Goal: Information Seeking & Learning: Learn about a topic

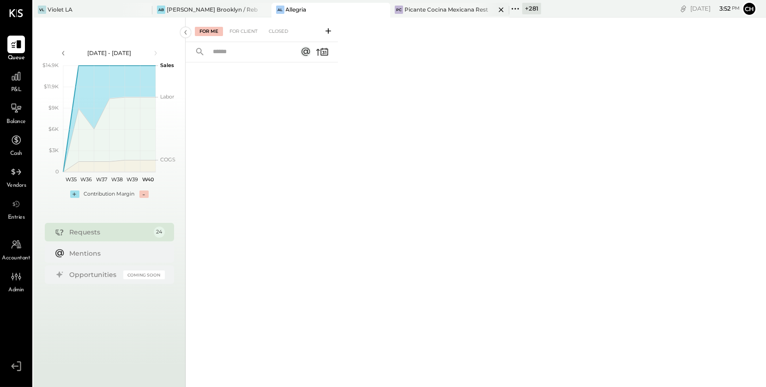
click at [496, 6] on icon at bounding box center [502, 9] width 12 height 11
click at [414, 9] on icon at bounding box center [413, 9] width 12 height 12
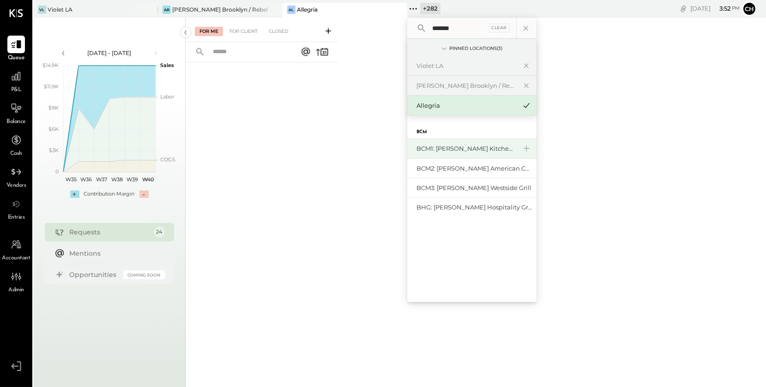
type input "*******"
click at [489, 145] on div "BCM1: [PERSON_NAME] Kitchen Bar Market" at bounding box center [467, 148] width 100 height 9
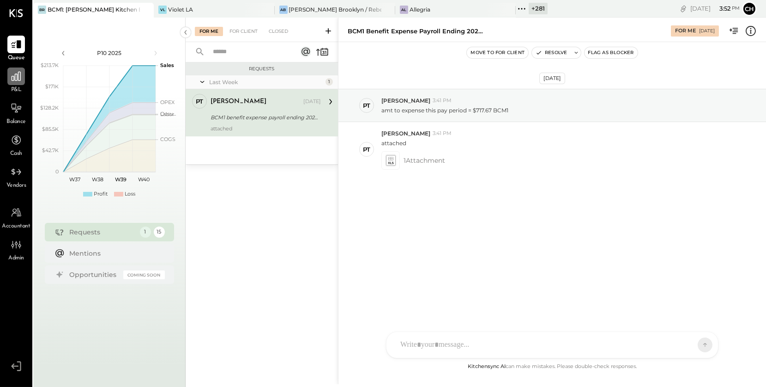
click at [15, 76] on icon at bounding box center [16, 76] width 9 height 9
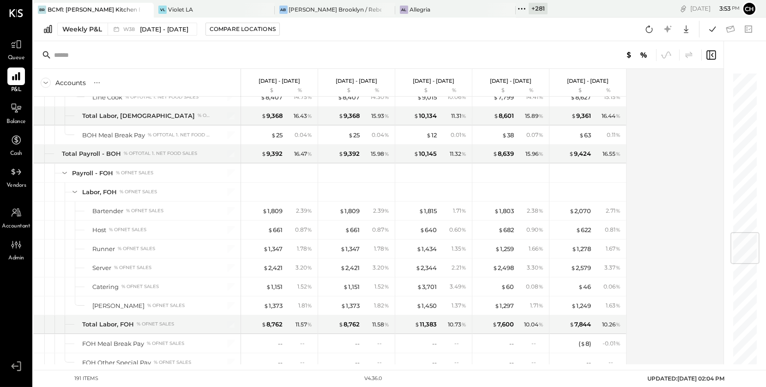
scroll to position [1346, 0]
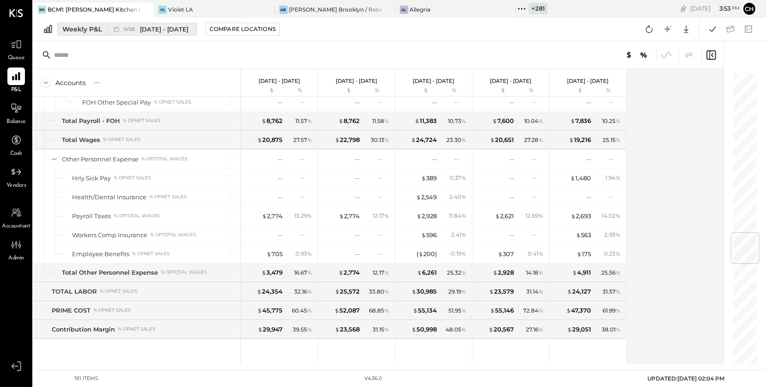
click at [132, 33] on div "W38 [DATE] - [DATE]" at bounding box center [155, 29] width 65 height 9
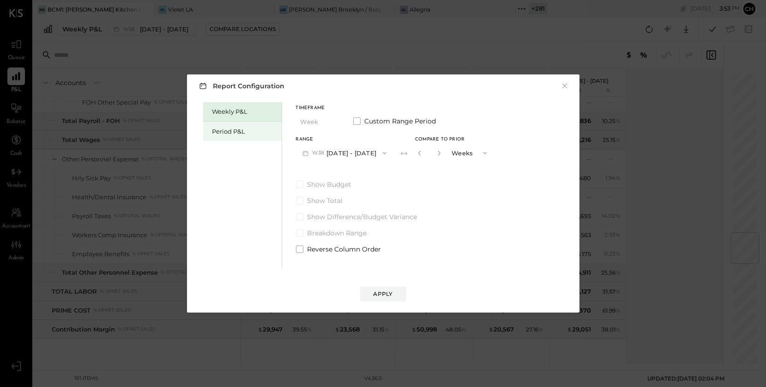
click at [218, 131] on div "Period P&L" at bounding box center [244, 131] width 65 height 9
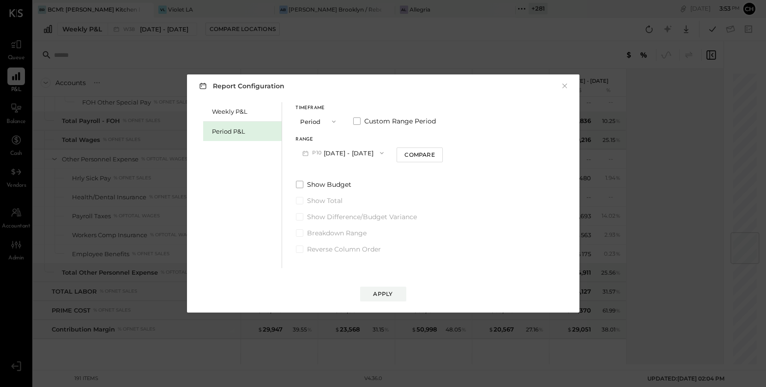
click at [349, 151] on button "P10 [DATE] - [DATE]" at bounding box center [343, 152] width 95 height 17
click at [352, 173] on span "[DATE] - [DATE]" at bounding box center [339, 174] width 44 height 8
click at [384, 296] on div "Apply" at bounding box center [383, 294] width 19 height 8
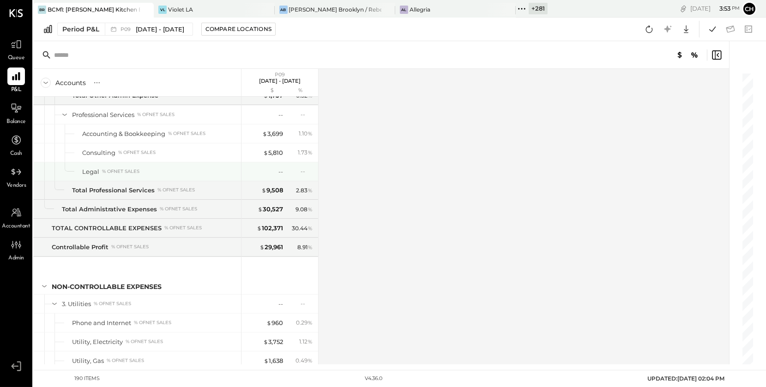
scroll to position [2525, 0]
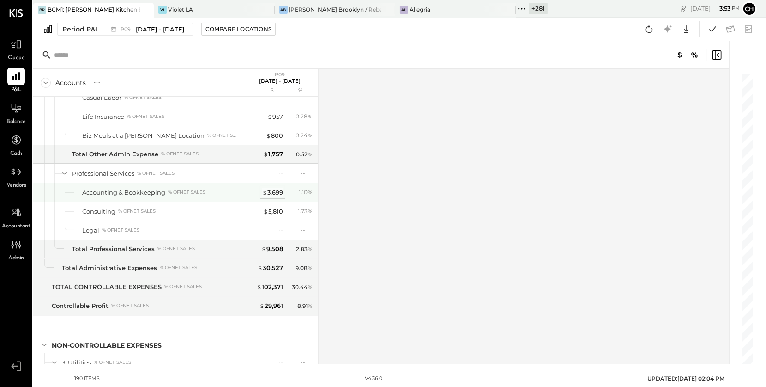
click at [275, 188] on div "$ 3,699" at bounding box center [272, 192] width 21 height 9
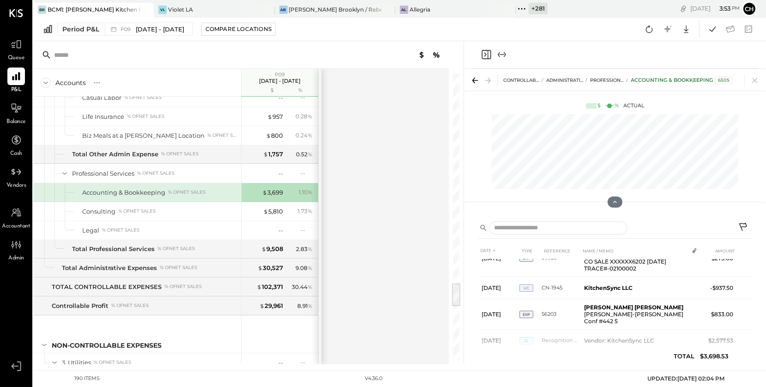
scroll to position [91, 0]
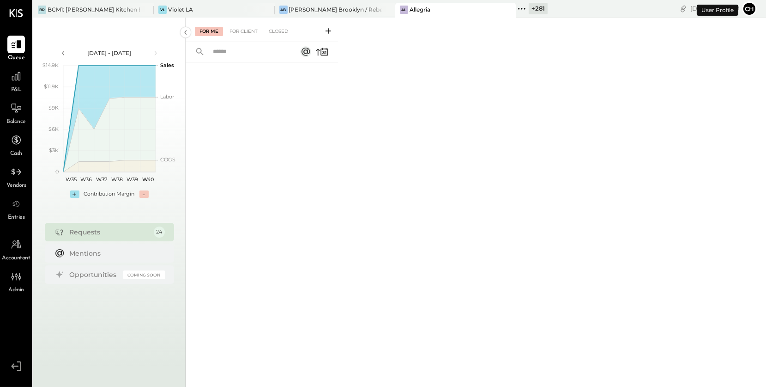
click at [516, 6] on icon at bounding box center [522, 9] width 12 height 12
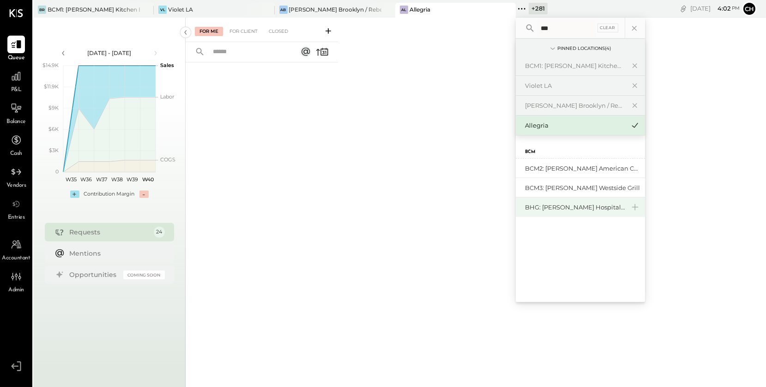
type input "***"
click at [599, 208] on div "BHG: [PERSON_NAME] Hospitality Group, LLC" at bounding box center [575, 207] width 100 height 9
